Goal: Information Seeking & Learning: Find specific fact

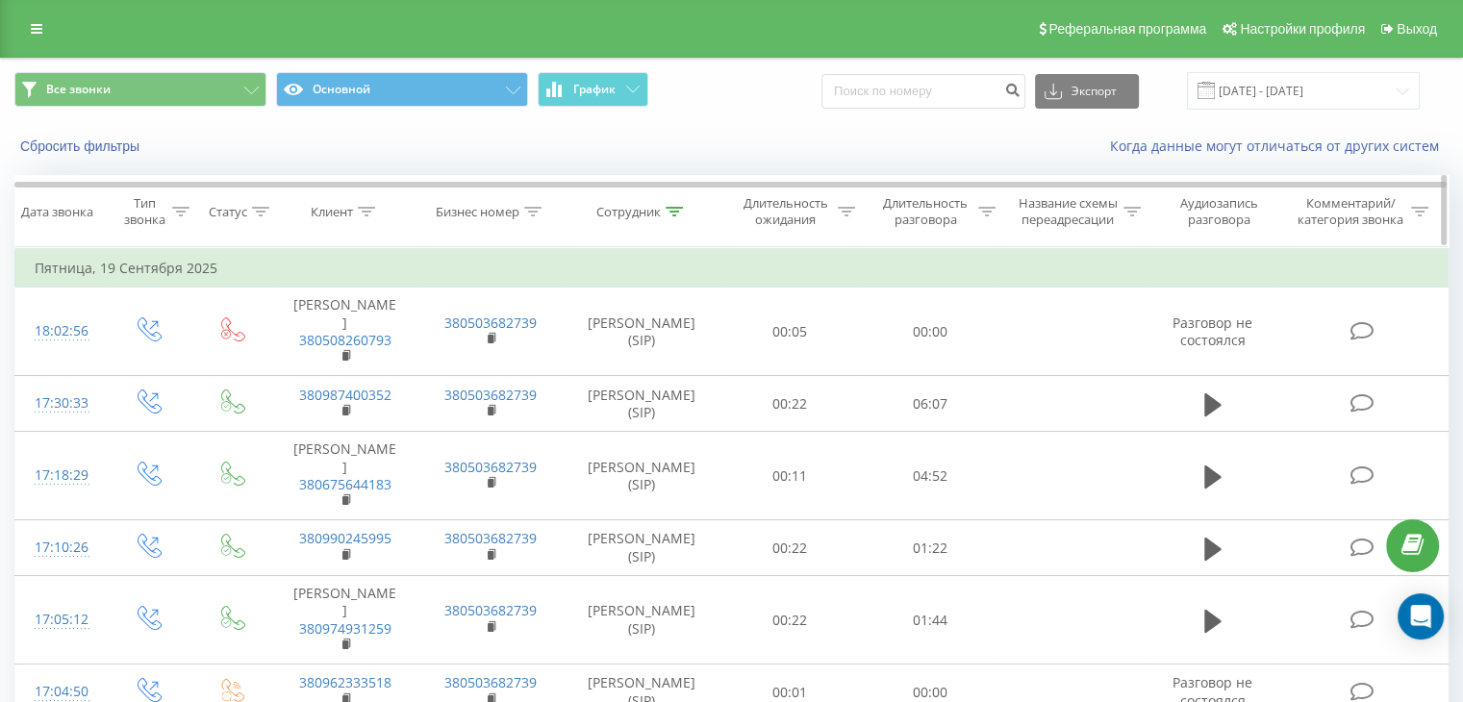
click at [348, 211] on div "Клиент" at bounding box center [332, 212] width 42 height 16
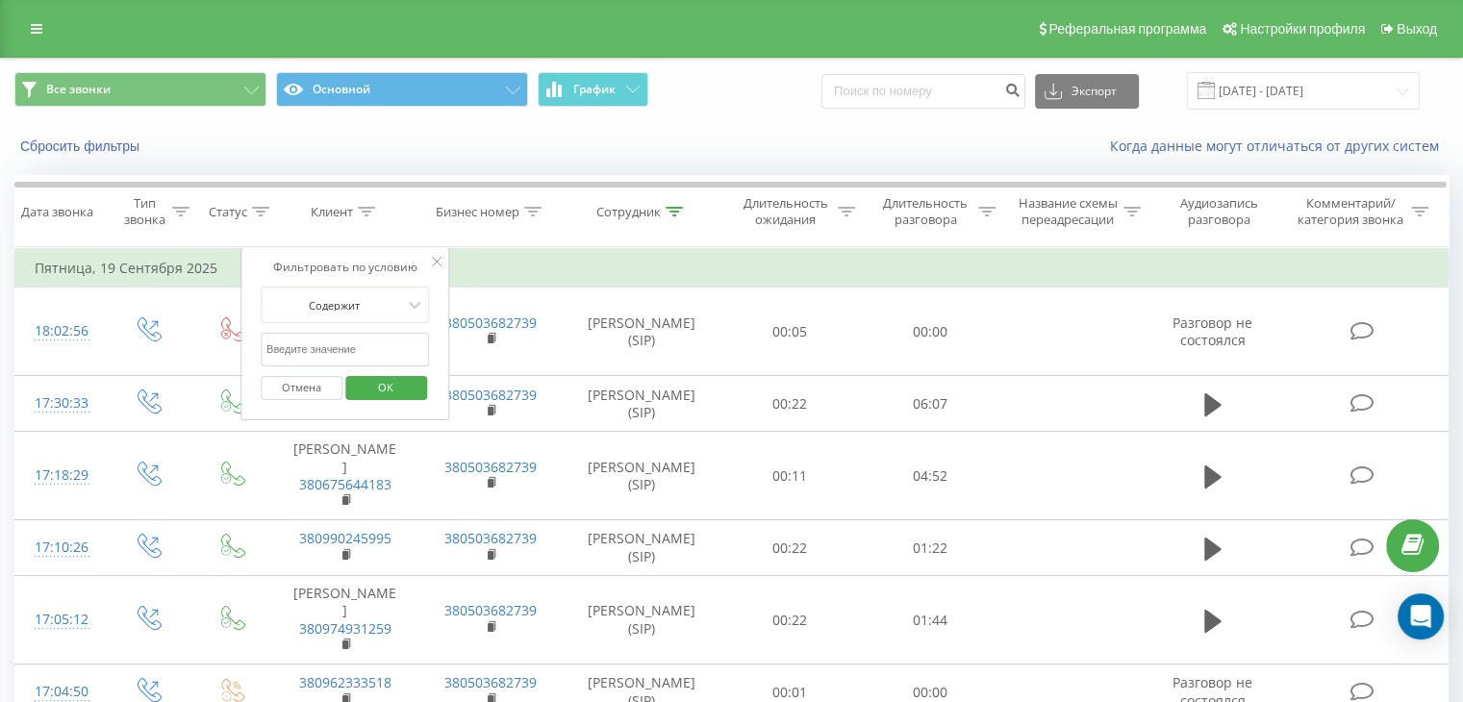
click at [337, 349] on input "text" at bounding box center [345, 350] width 169 height 34
paste input "380986745923"
type input "380986745923"
click at [628, 214] on div "Сотрудник" at bounding box center [628, 212] width 64 height 16
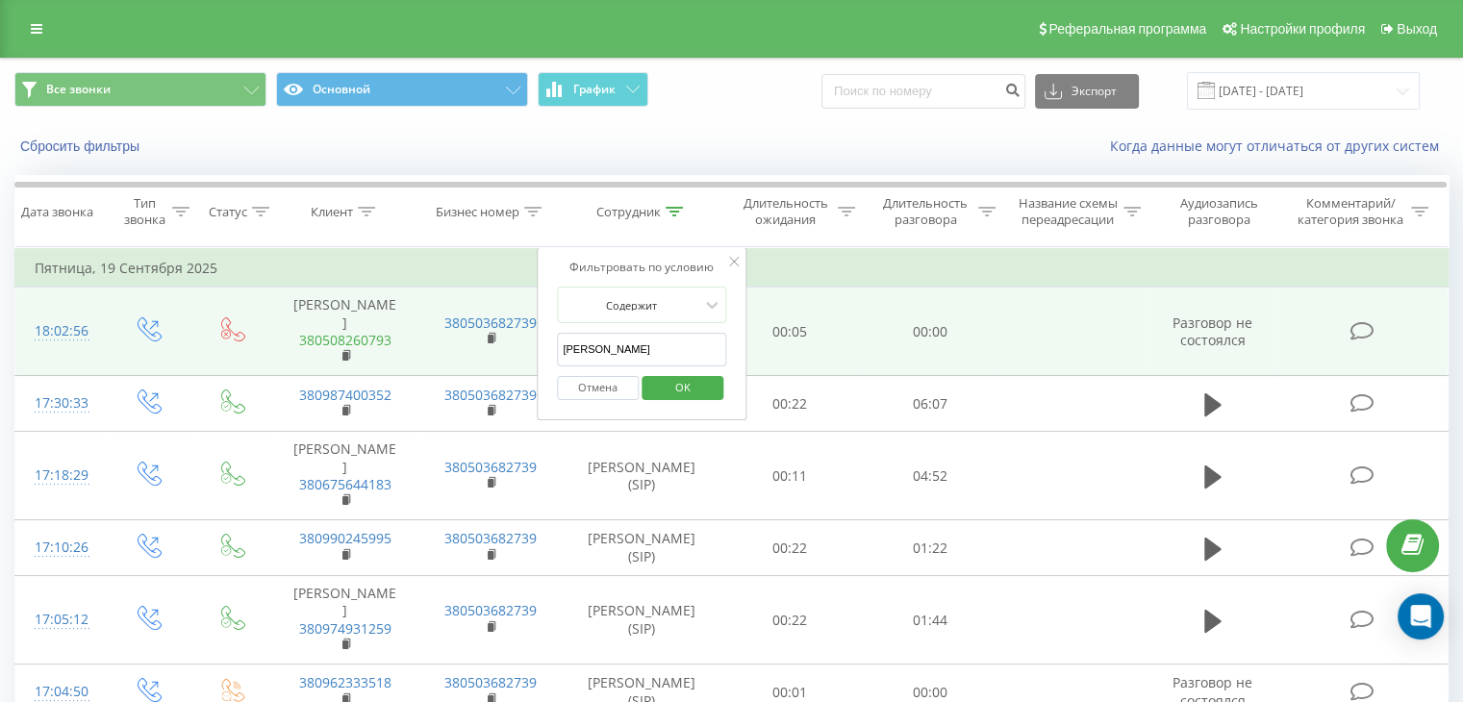
drag, startPoint x: 618, startPoint y: 343, endPoint x: 346, endPoint y: 356, distance: 272.5
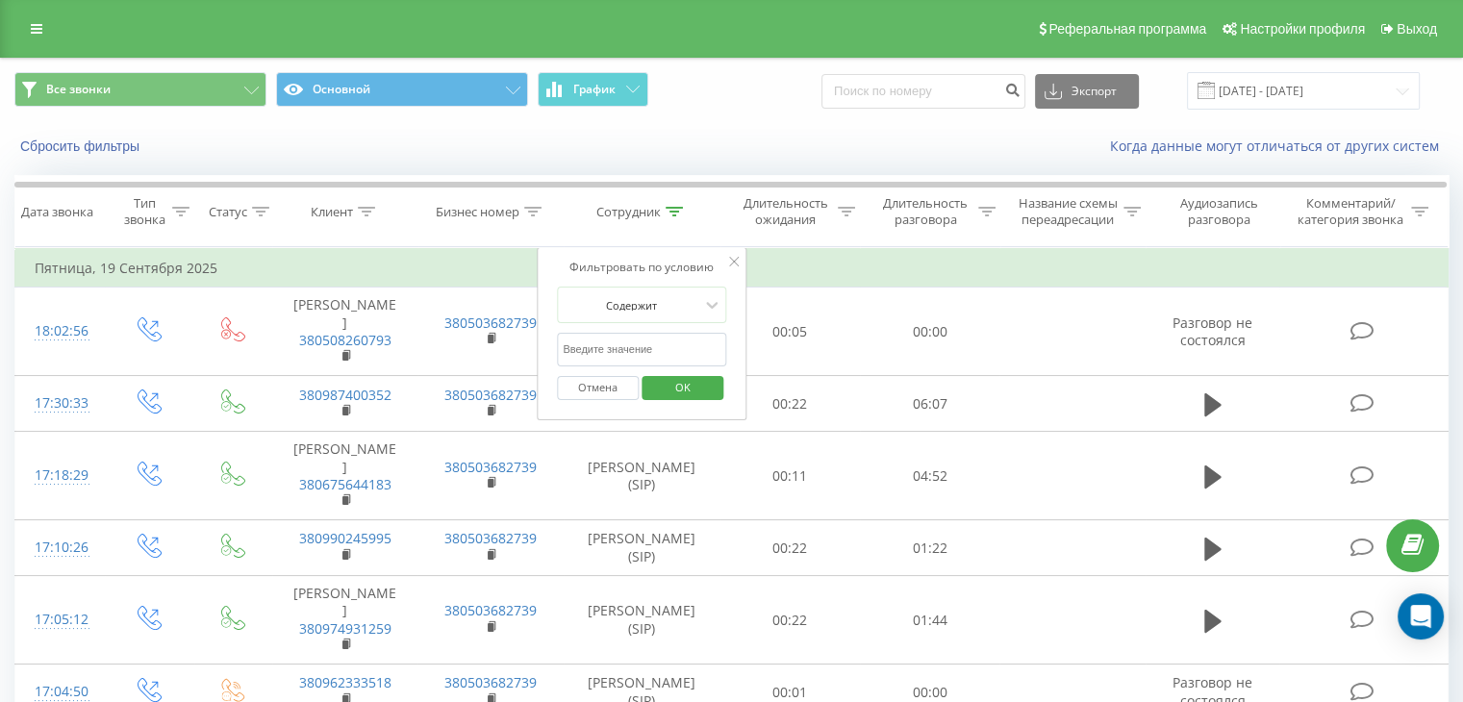
click at [669, 381] on span "OK" at bounding box center [683, 387] width 54 height 30
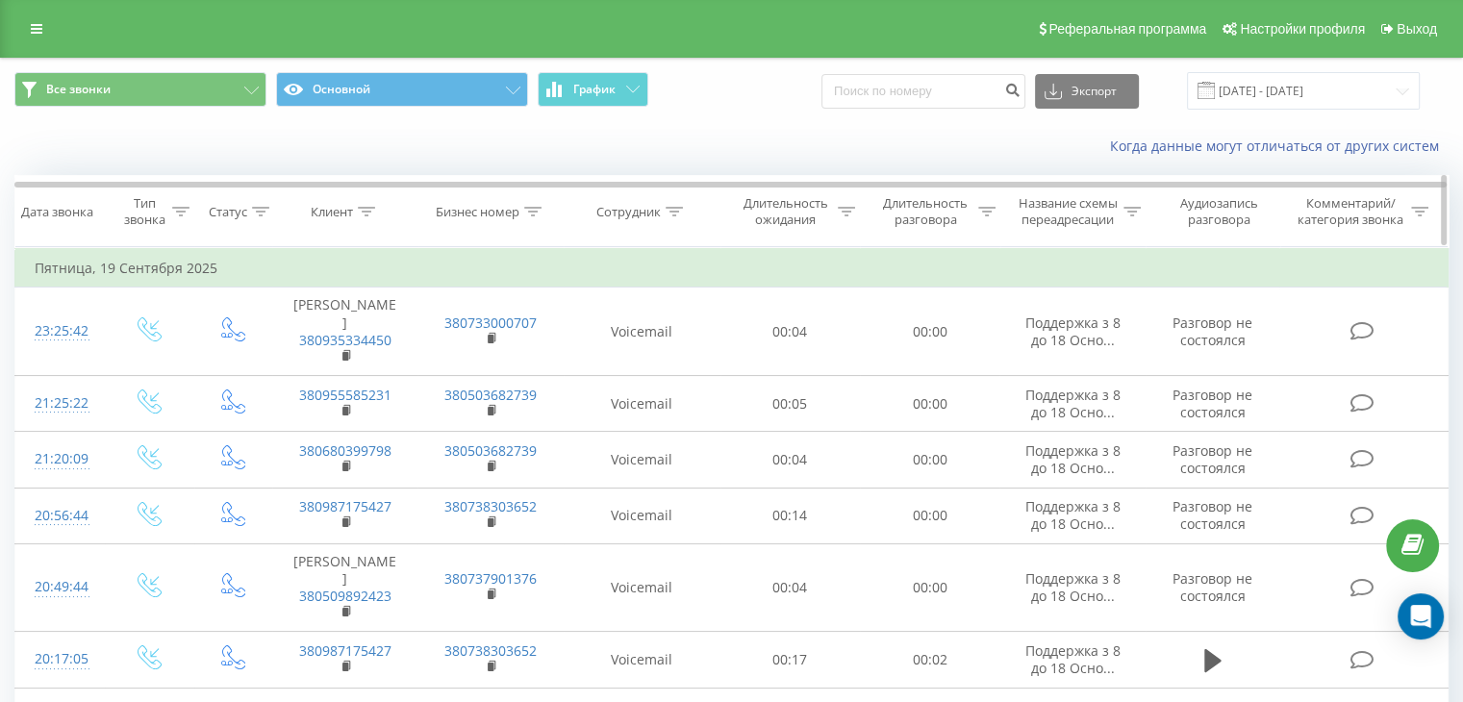
click at [331, 213] on div "Клиент" at bounding box center [332, 212] width 42 height 16
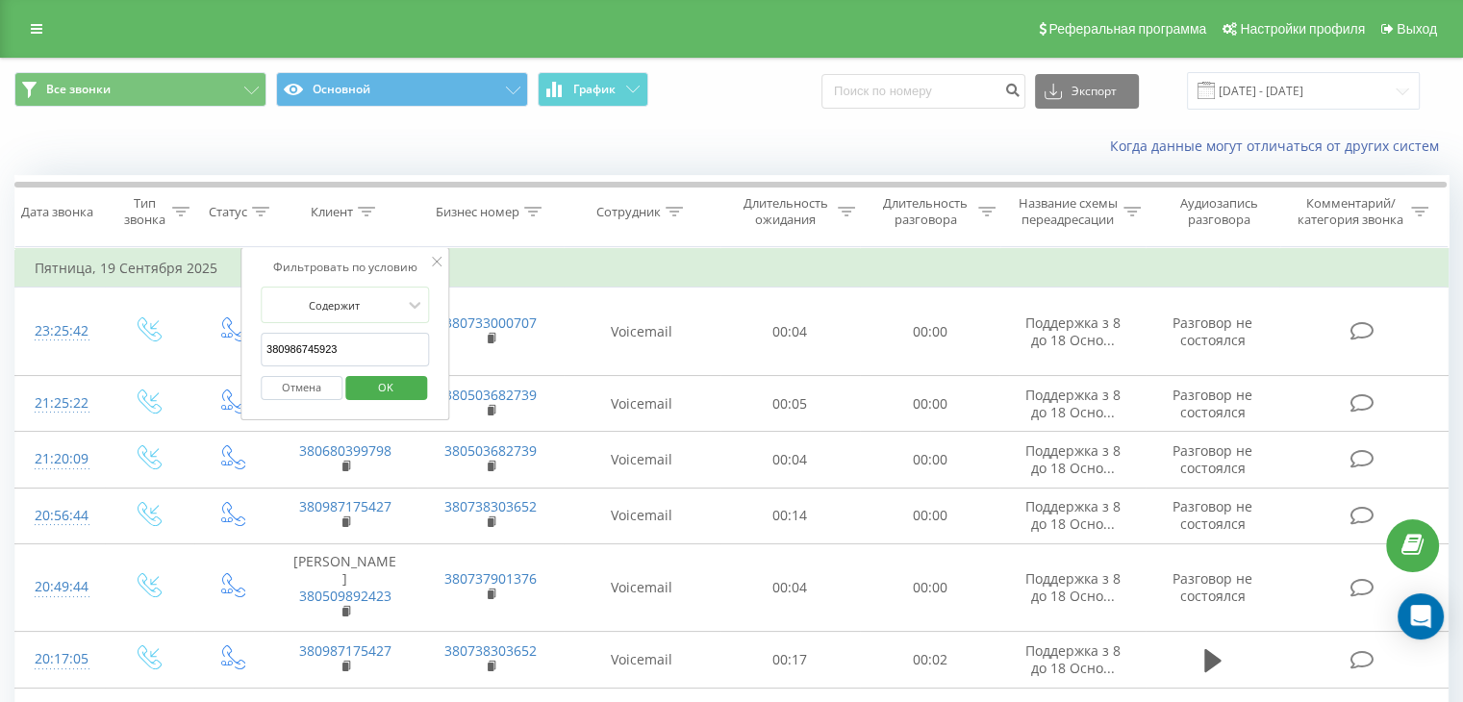
click at [366, 372] on span "OK" at bounding box center [386, 387] width 54 height 30
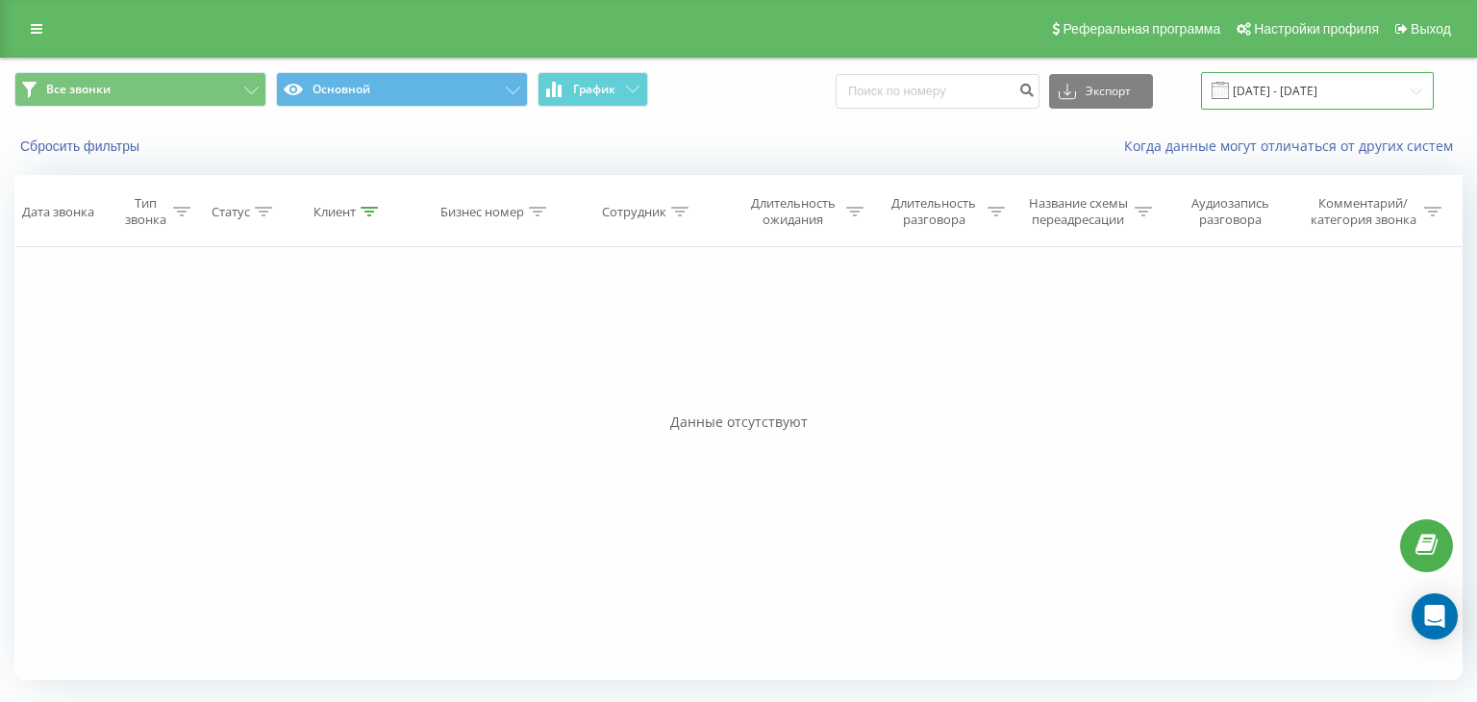
click at [1297, 80] on input "[DATE] - [DATE]" at bounding box center [1317, 91] width 233 height 38
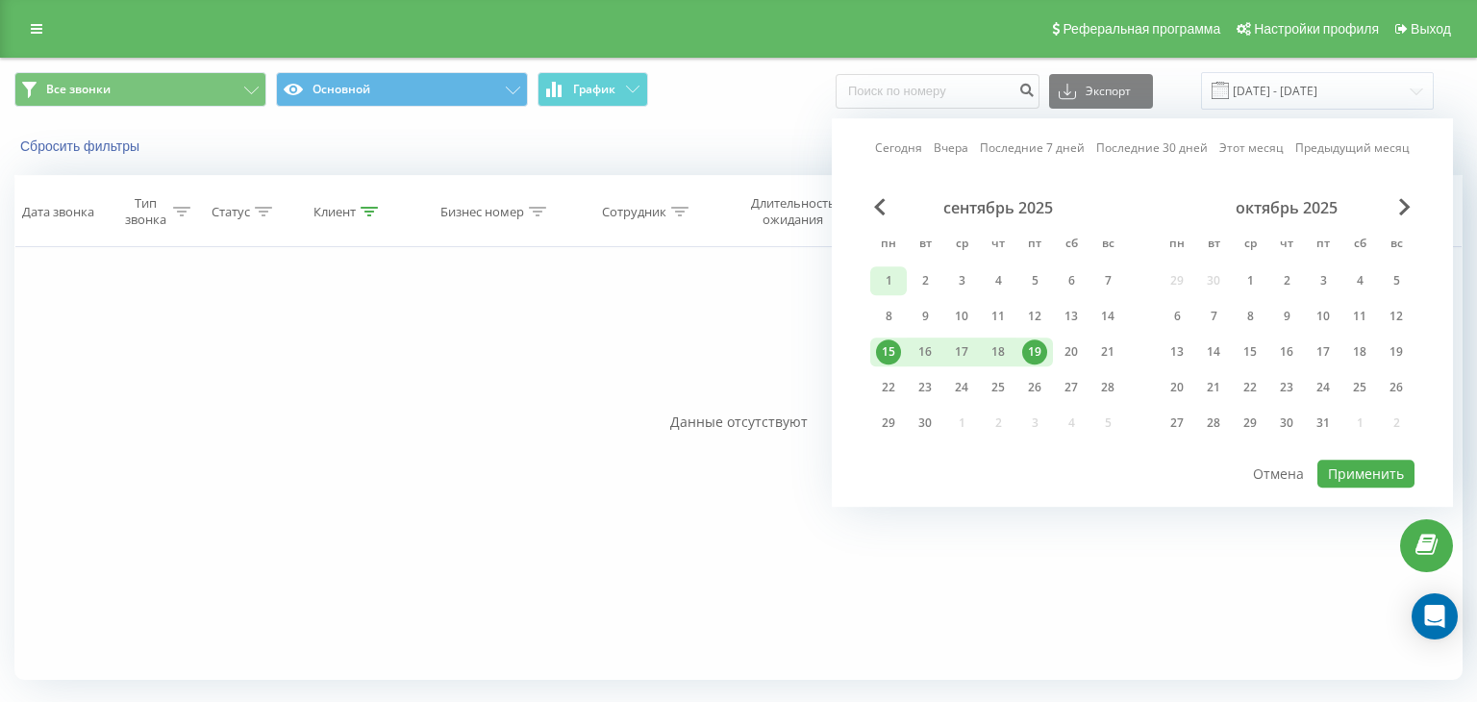
click at [889, 271] on div "1" at bounding box center [888, 280] width 25 height 25
click at [1009, 341] on div "18" at bounding box center [998, 352] width 25 height 25
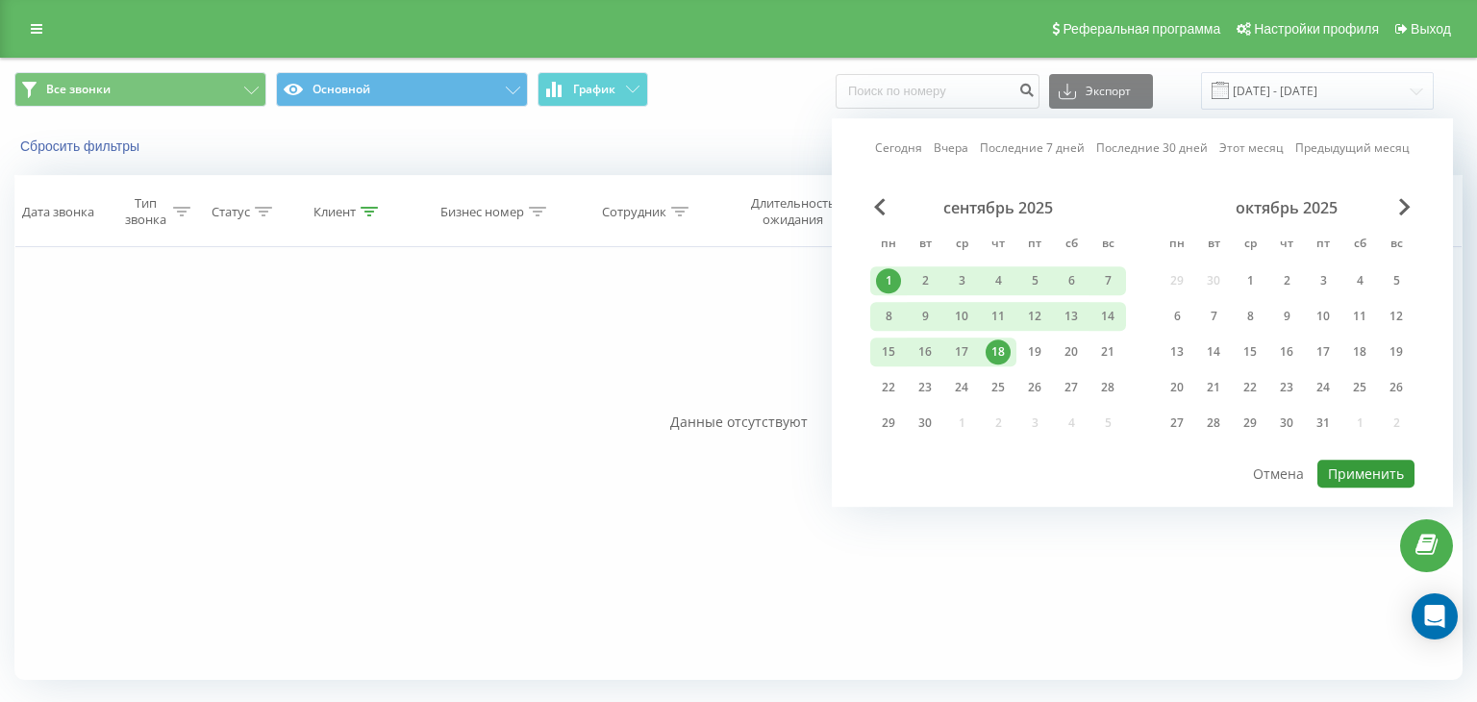
click at [1347, 468] on button "Применить" at bounding box center [1366, 474] width 97 height 28
type input "[DATE] - [DATE]"
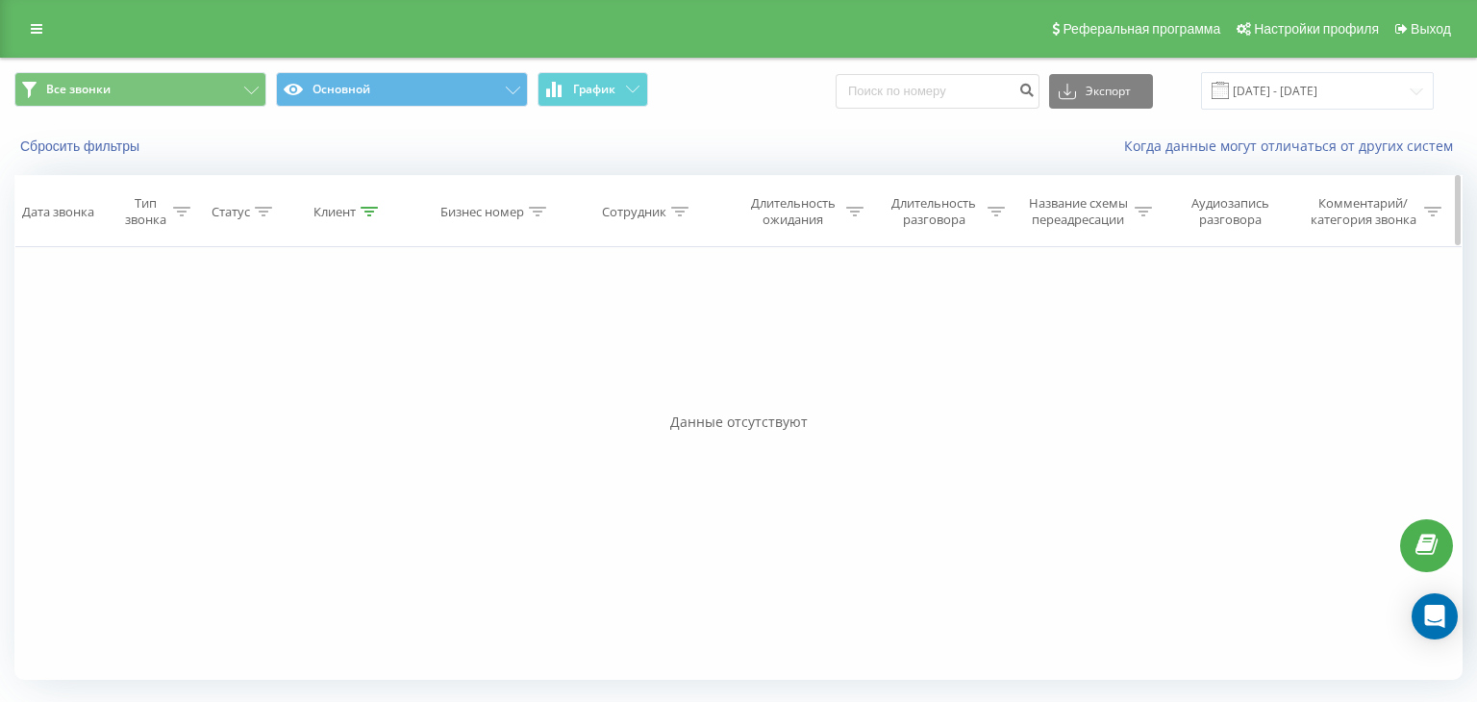
click at [368, 204] on div at bounding box center [369, 212] width 17 height 16
click at [374, 336] on input "380986745923" at bounding box center [349, 350] width 169 height 34
paste input "63569990"
type input "380635699903"
click at [382, 387] on span "OK" at bounding box center [390, 387] width 54 height 30
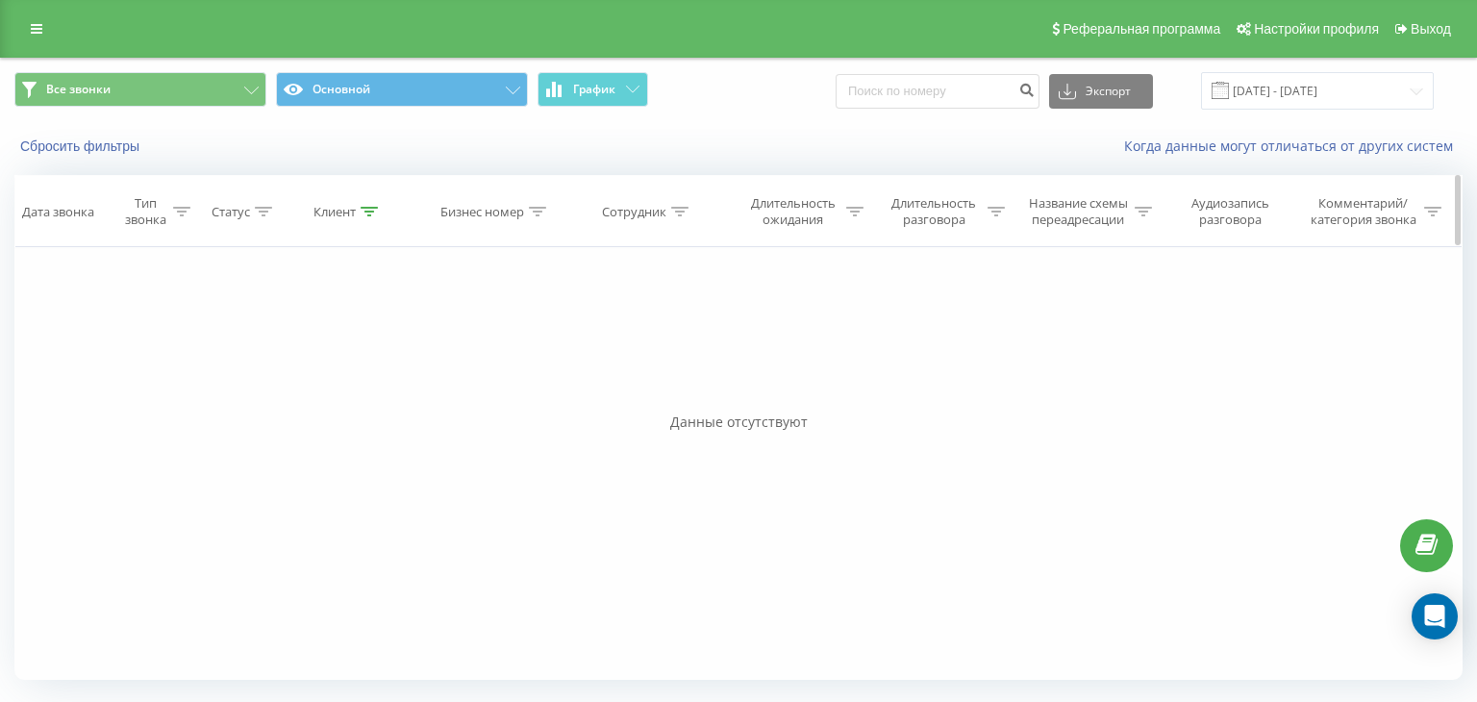
click at [346, 212] on div "Клиент" at bounding box center [335, 212] width 42 height 16
click at [392, 374] on span "OK" at bounding box center [390, 387] width 54 height 30
click at [652, 211] on div "Сотрудник" at bounding box center [634, 212] width 64 height 16
click at [342, 217] on div "Клиент" at bounding box center [335, 212] width 42 height 16
click at [311, 385] on button "Отмена" at bounding box center [306, 388] width 82 height 24
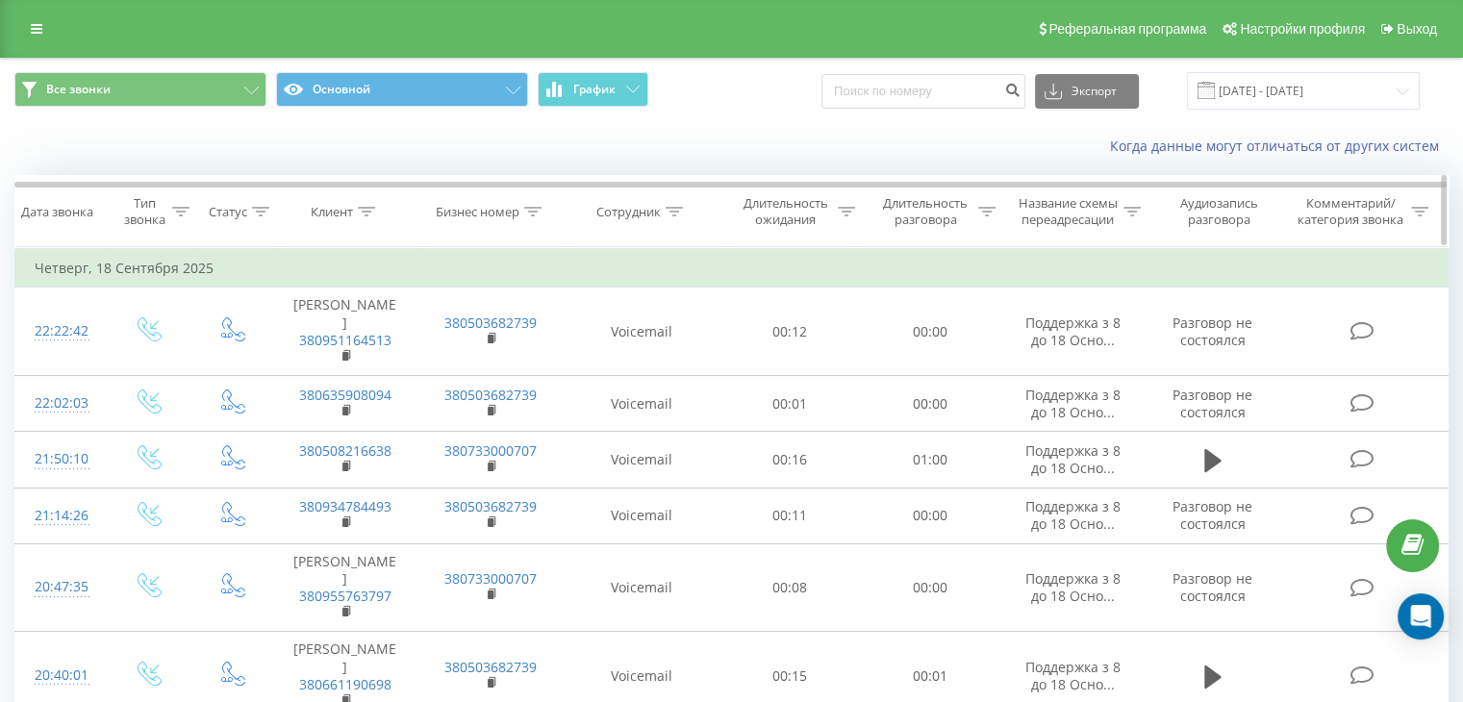
click at [346, 211] on div "Клиент" at bounding box center [332, 212] width 42 height 16
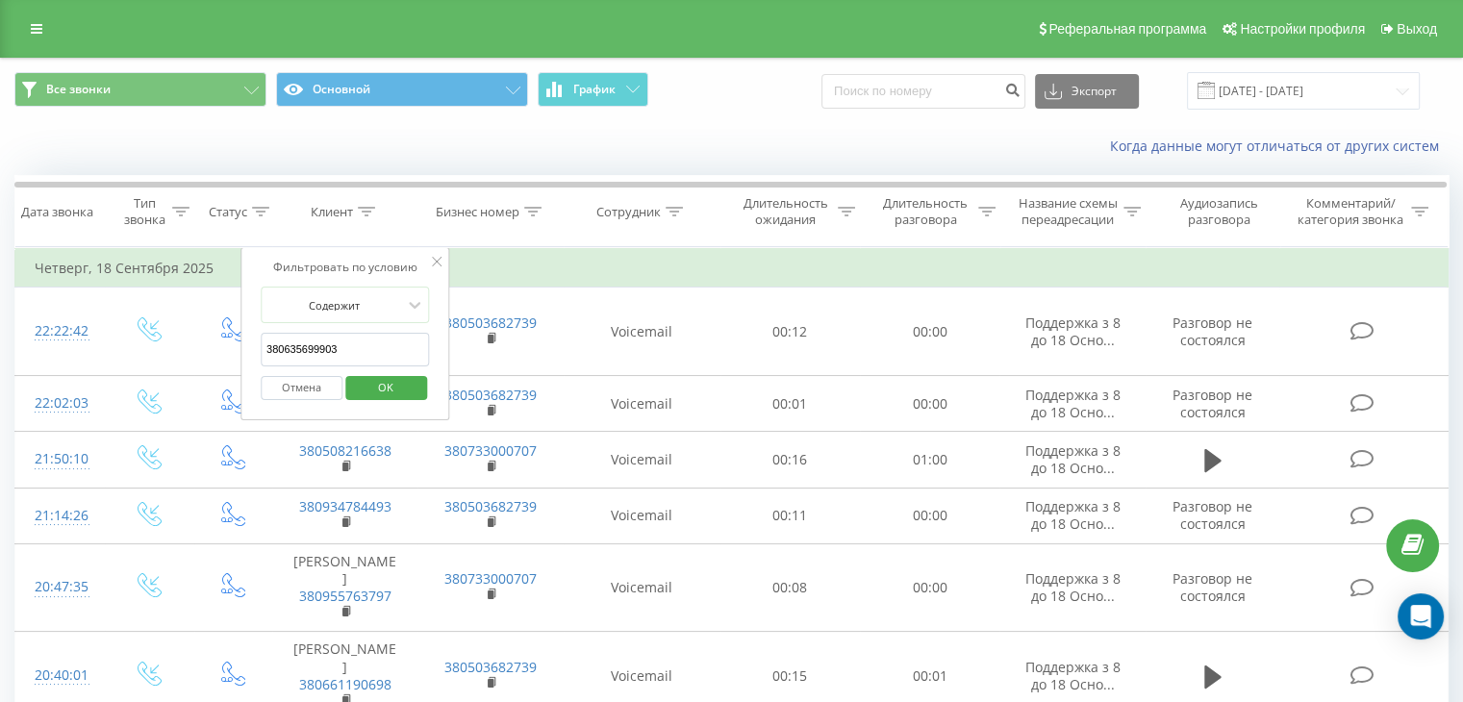
click at [326, 346] on input "380635699903" at bounding box center [345, 350] width 169 height 34
paste input "380635699903"
click at [377, 375] on span "OK" at bounding box center [386, 387] width 54 height 30
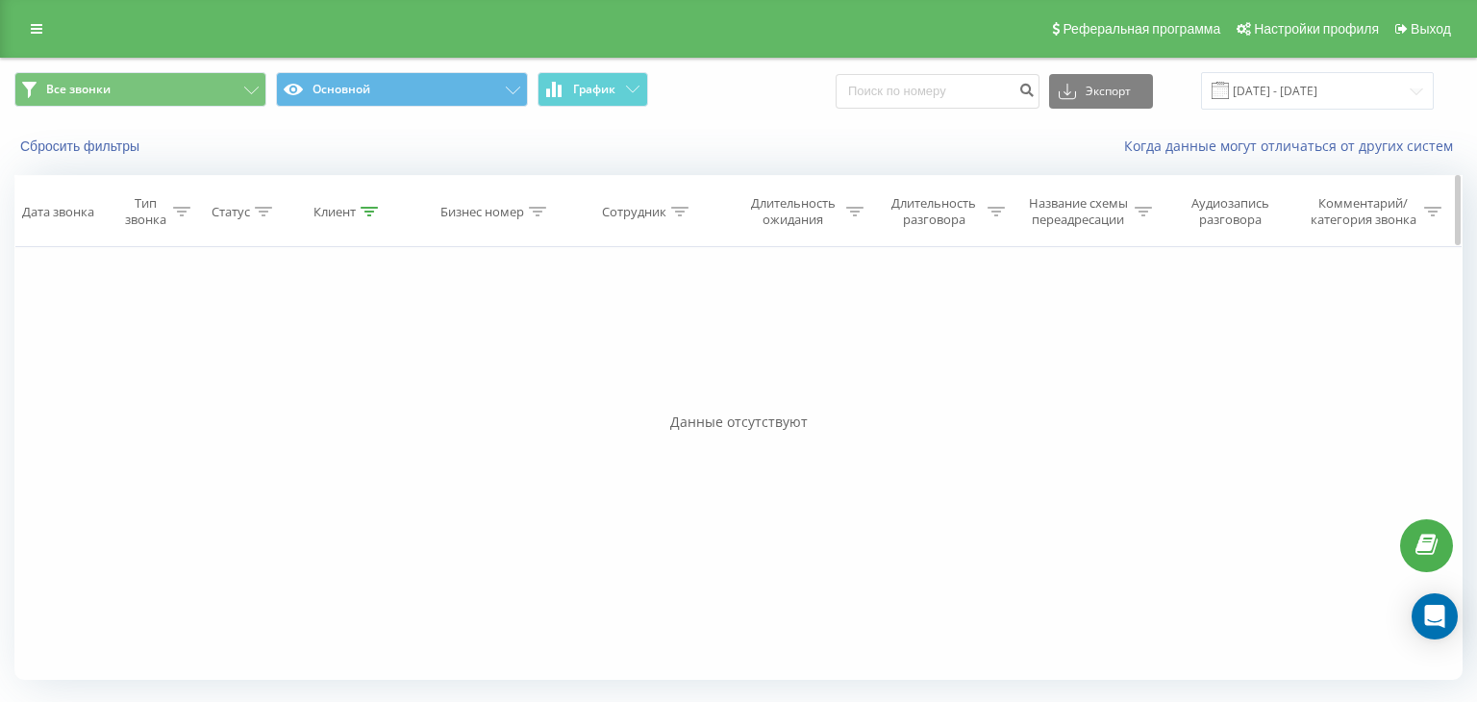
click at [339, 204] on div "Клиент" at bounding box center [335, 212] width 42 height 16
drag, startPoint x: 281, startPoint y: 351, endPoint x: 297, endPoint y: 355, distance: 16.8
click at [281, 351] on input "380635699903" at bounding box center [349, 350] width 169 height 34
click button "OK" at bounding box center [389, 388] width 82 height 24
click at [369, 204] on div at bounding box center [369, 212] width 17 height 16
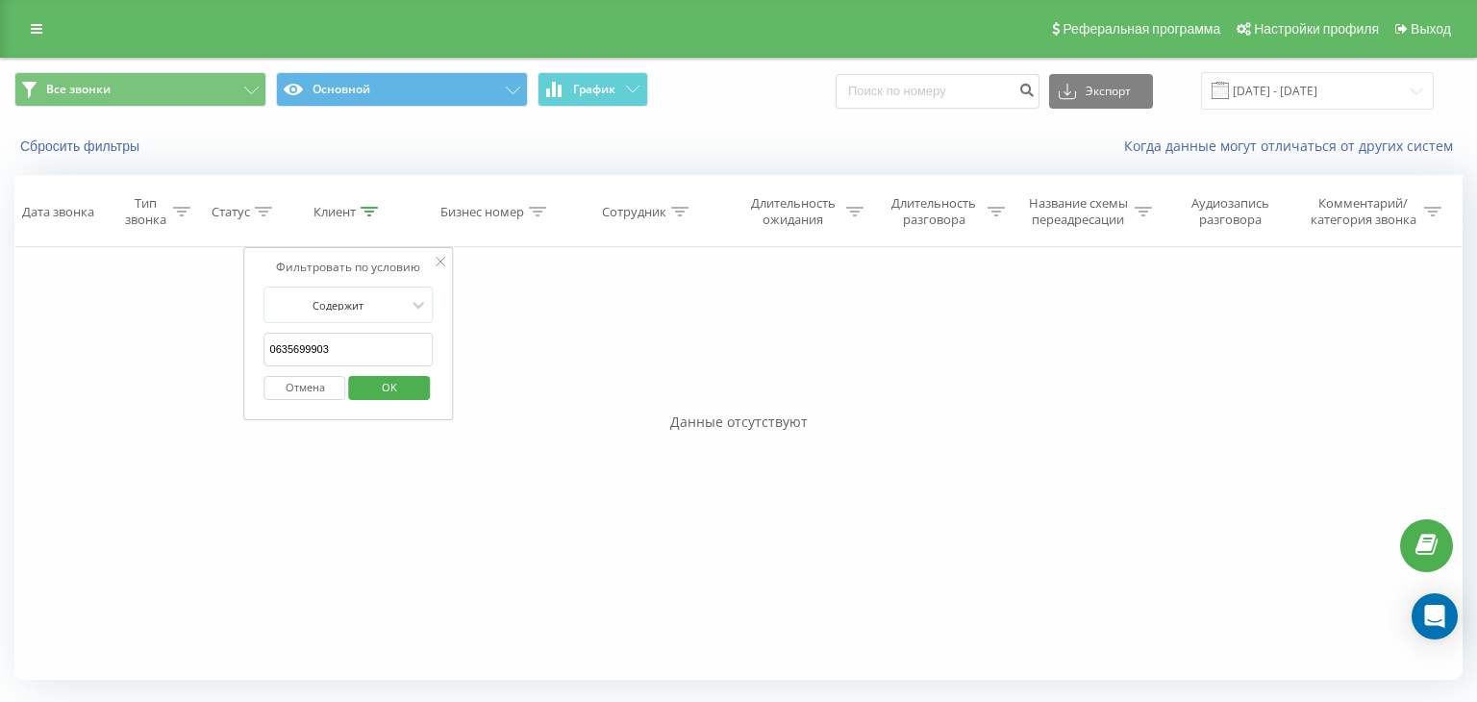
drag, startPoint x: 345, startPoint y: 341, endPoint x: 239, endPoint y: 338, distance: 106.8
click at [239, 338] on div "Фильтровать по условию Равно Введите значение Отмена OK Фильтровать по условию …" at bounding box center [738, 463] width 1449 height 433
paste input "38098674592"
click at [282, 347] on input "380986745923" at bounding box center [349, 350] width 169 height 34
type input "0986745923"
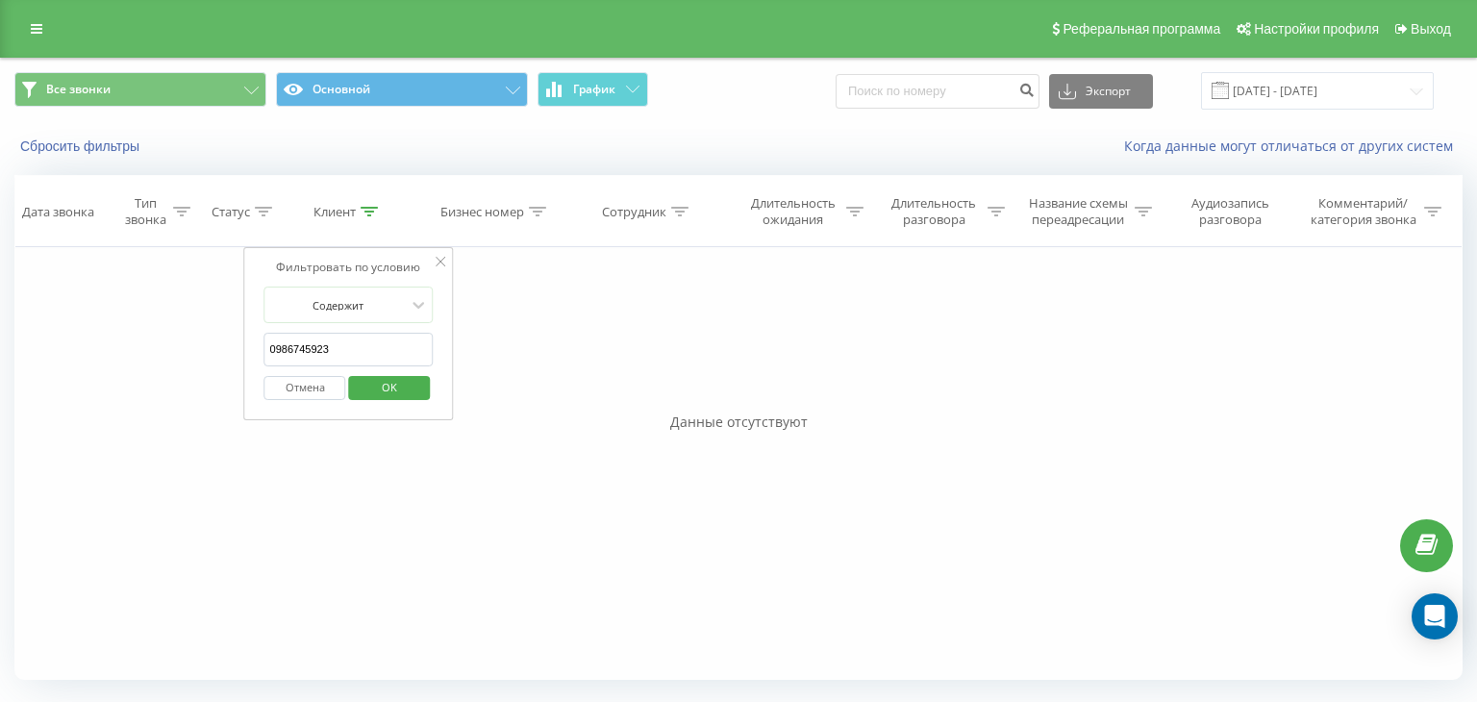
click at [401, 382] on span "OK" at bounding box center [390, 387] width 54 height 30
